Goal: Transaction & Acquisition: Purchase product/service

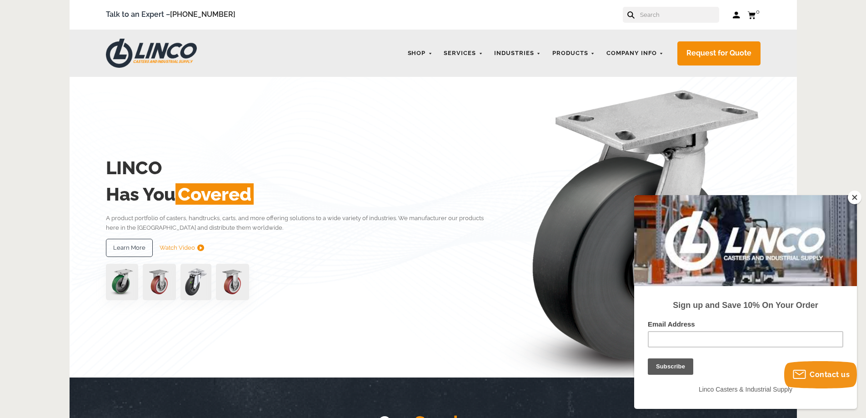
click at [670, 18] on input "text" at bounding box center [679, 15] width 80 height 16
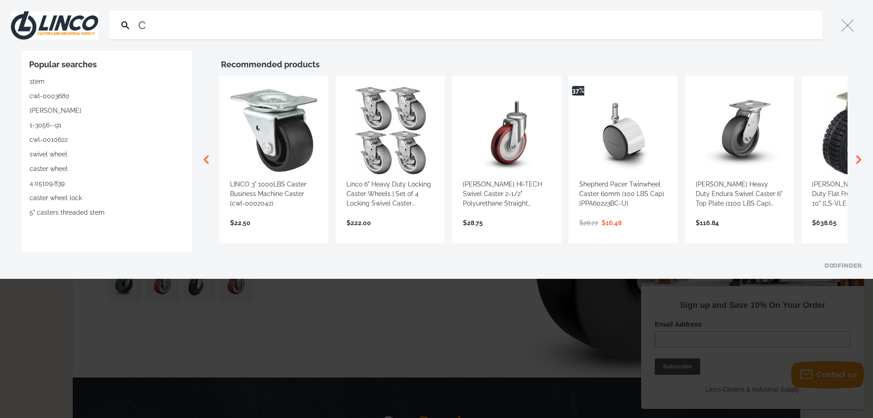
type input "CW"
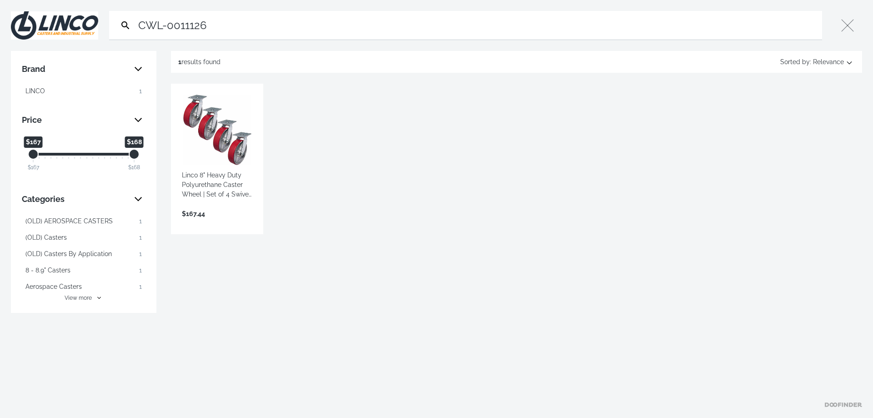
type input "CWL-0011126"
click at [216, 223] on link "View more →" at bounding box center [217, 223] width 70 height 0
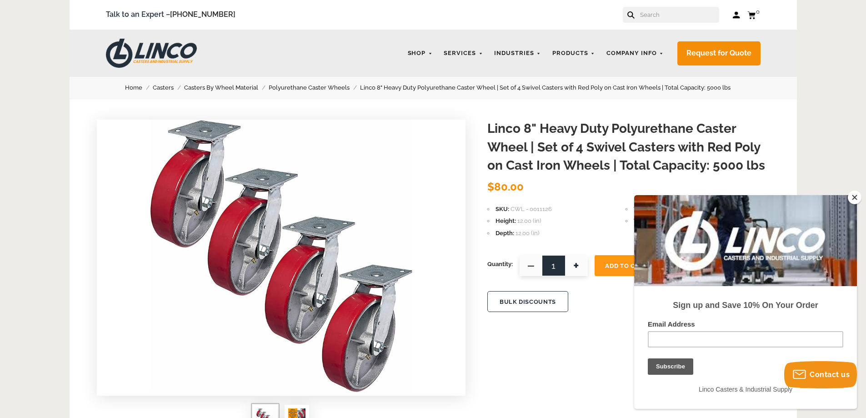
scroll to position [45, 0]
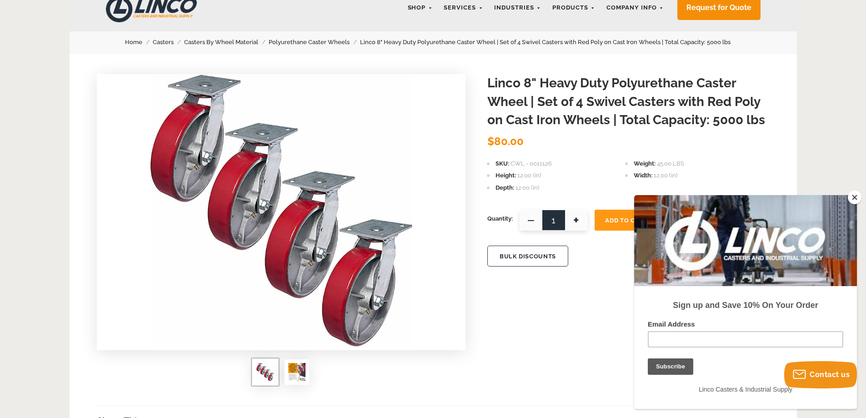
click at [859, 199] on button "Close" at bounding box center [855, 198] width 14 height 14
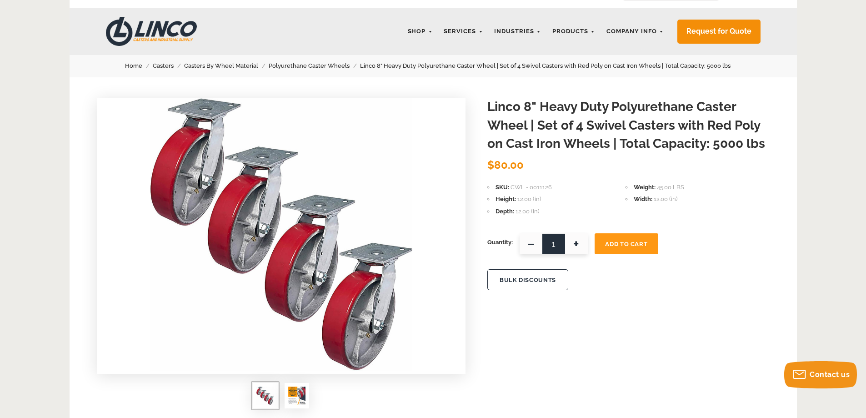
scroll to position [0, 0]
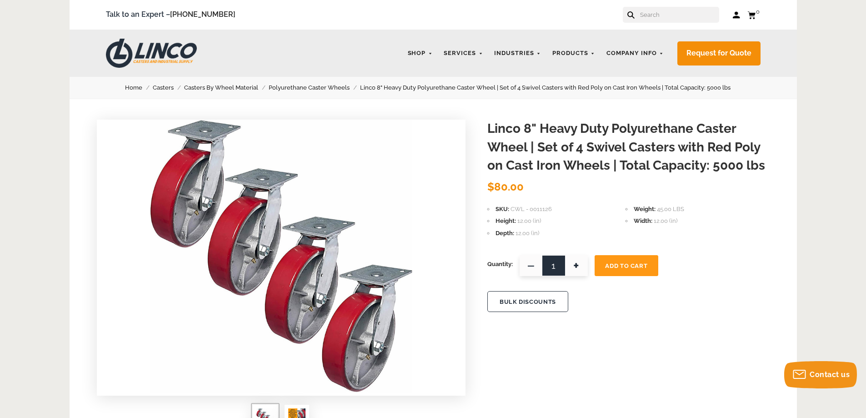
click at [642, 269] on span "Add To Cart" at bounding box center [626, 265] width 42 height 7
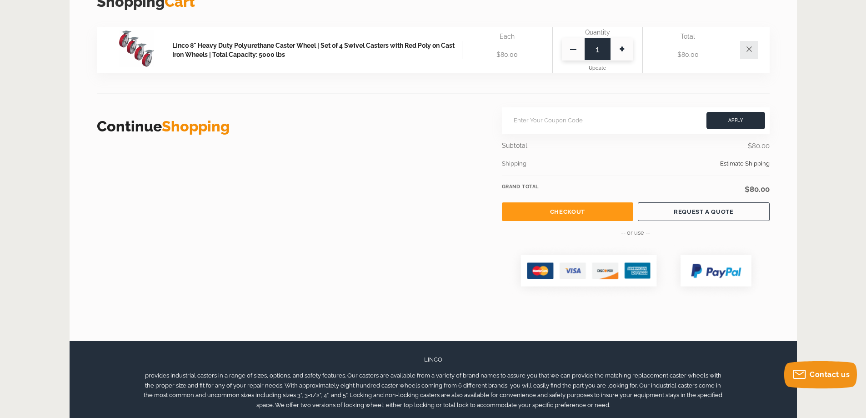
scroll to position [273, 0]
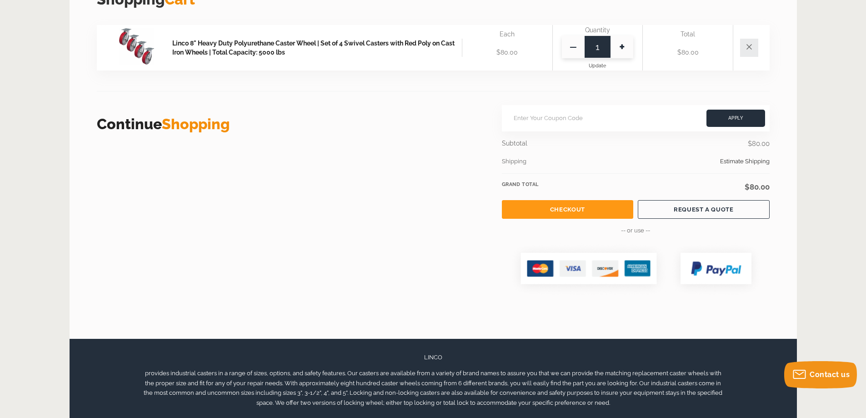
click at [607, 208] on link "Checkout" at bounding box center [567, 209] width 131 height 19
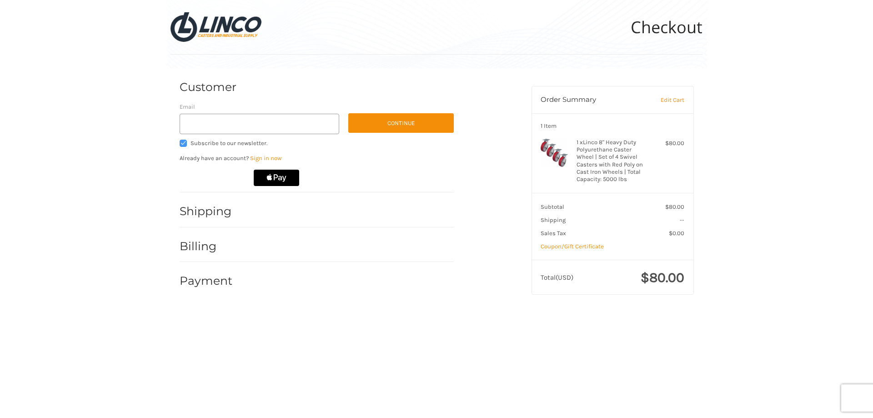
click at [226, 140] on span "Subscribe to our newsletter." at bounding box center [229, 143] width 77 height 7
click at [180, 140] on input "Subscribe to our newsletter." at bounding box center [180, 140] width 0 height 0
checkbox input "false"
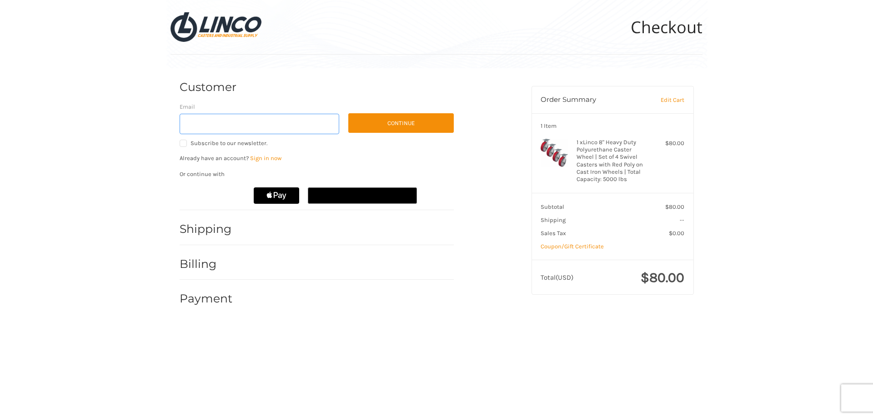
click at [266, 123] on input "Email" at bounding box center [260, 124] width 160 height 20
type input "joviekonschuh@mas-pro.ca"
click at [421, 127] on button "Continue" at bounding box center [400, 123] width 105 height 20
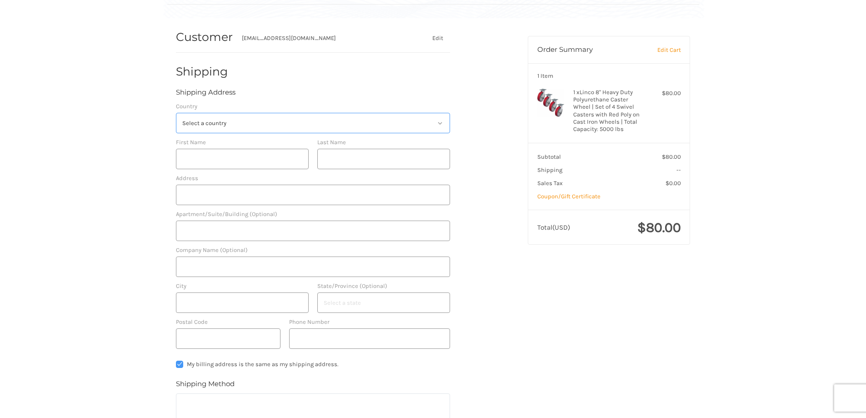
scroll to position [65, 0]
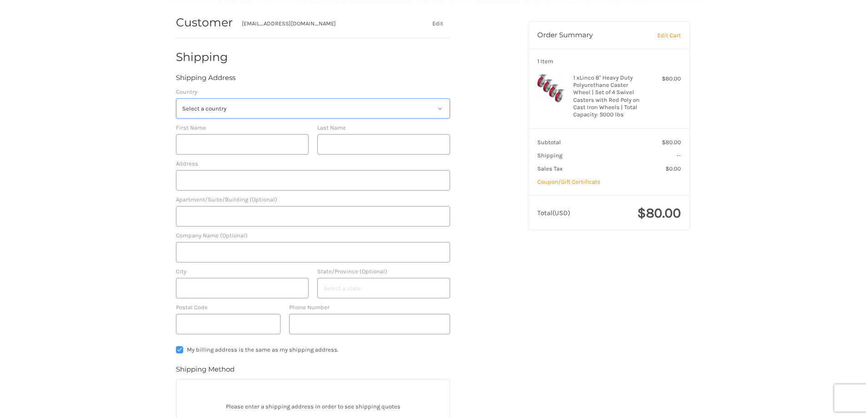
click at [242, 109] on select "Select a country United States" at bounding box center [313, 108] width 274 height 20
select select "US"
click at [176, 98] on select "Select a country United States" at bounding box center [313, 108] width 274 height 20
click at [216, 100] on select "Select a country United States" at bounding box center [313, 108] width 274 height 20
click at [25, 117] on div "Customer joviekonschuh@mas-pro.ca Edit Shipping Shipping Address Country Select…" at bounding box center [433, 301] width 866 height 594
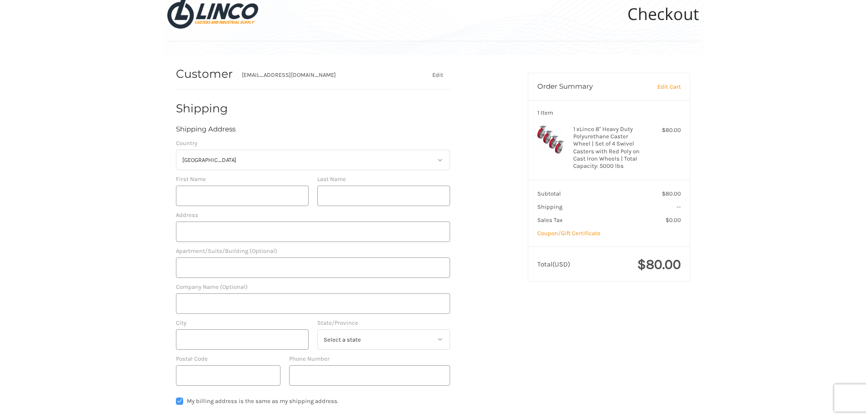
scroll to position [0, 0]
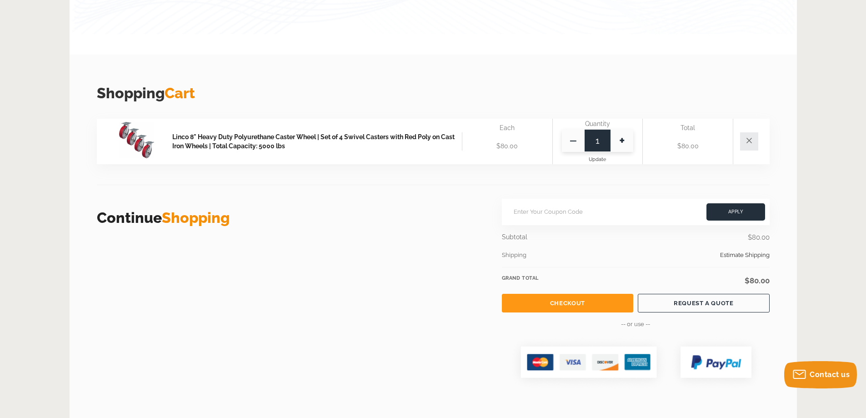
scroll to position [180, 0]
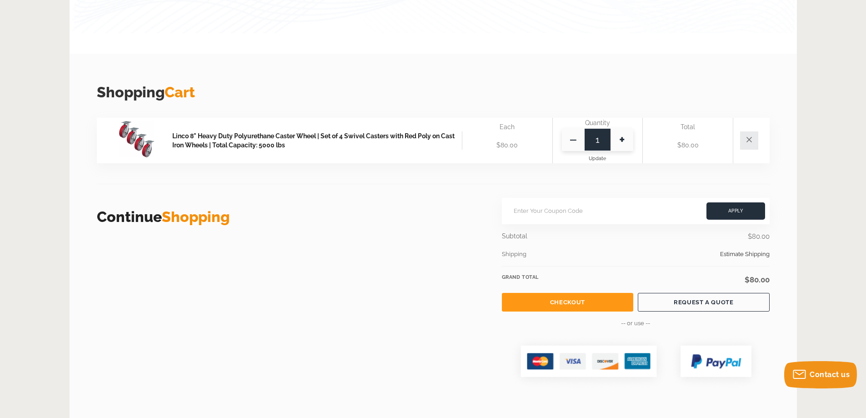
click at [239, 138] on link "Linco 8" Heavy Duty Polyurethane Caster Wheel | Set of 4 Swivel Casters with Re…" at bounding box center [317, 140] width 290 height 19
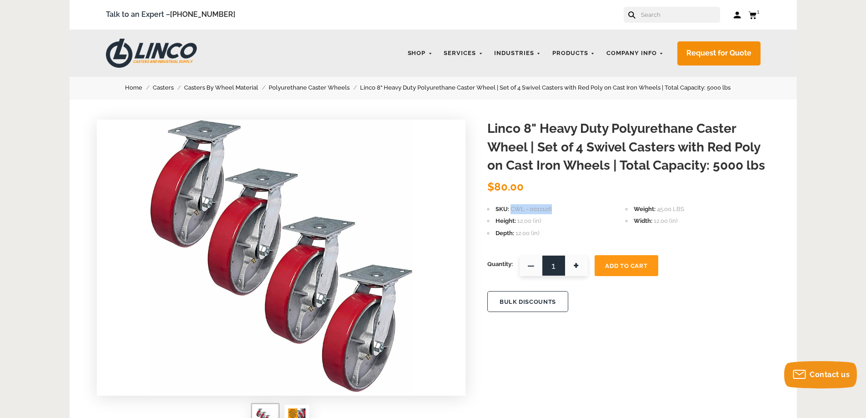
drag, startPoint x: 559, startPoint y: 210, endPoint x: 512, endPoint y: 211, distance: 46.4
click at [512, 211] on li "SKU CWL - 0011126" at bounding box center [556, 209] width 138 height 10
copy span "CWL - 0011126"
